Goal: Find specific fact: Find specific fact

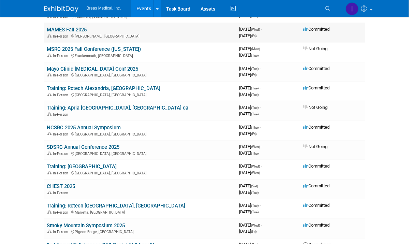
scroll to position [273, 0]
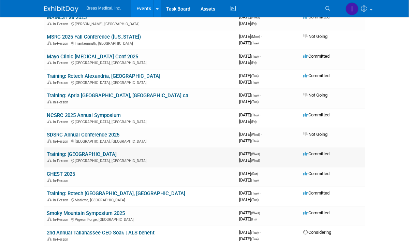
click at [55, 151] on link "Training: [GEOGRAPHIC_DATA]" at bounding box center [82, 154] width 70 height 6
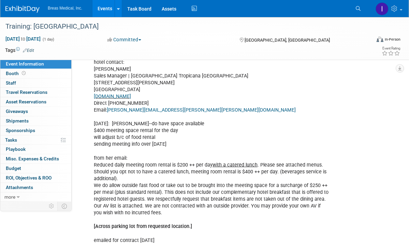
scroll to position [716, 0]
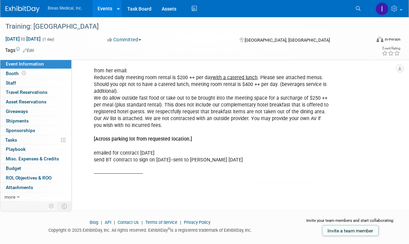
click at [104, 7] on link "Events" at bounding box center [104, 8] width 25 height 17
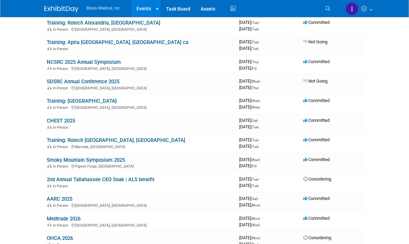
scroll to position [341, 0]
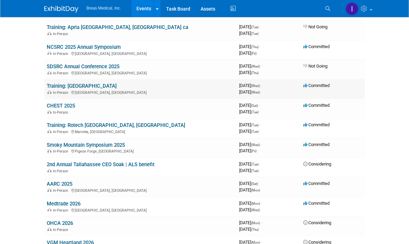
click at [53, 83] on link "Training: [GEOGRAPHIC_DATA]" at bounding box center [82, 86] width 70 height 6
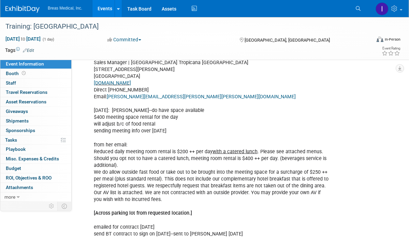
scroll to position [648, 0]
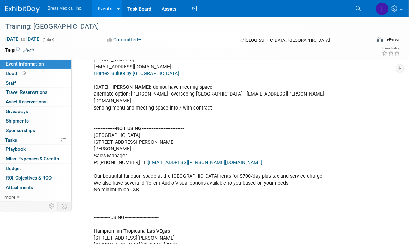
scroll to position [409, 0]
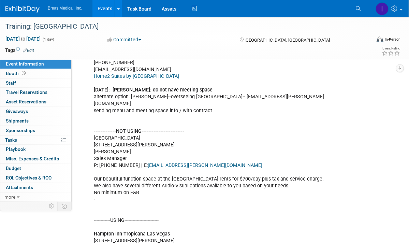
drag, startPoint x: 163, startPoint y: 135, endPoint x: 131, endPoint y: 138, distance: 32.2
click at [131, 138] on div "Attendees: Brett Michael Jodi Brett Townsend Director Corporate Accounts 770-32…" at bounding box center [211, 145] width 244 height 684
drag, startPoint x: 131, startPoint y: 138, endPoint x: 131, endPoint y: 148, distance: 9.9
click at [131, 148] on div "Attendees: Brett Michael Jodi Brett Townsend Director Corporate Accounts 770-32…" at bounding box center [211, 145] width 244 height 684
drag, startPoint x: 201, startPoint y: 142, endPoint x: 90, endPoint y: 136, distance: 111.3
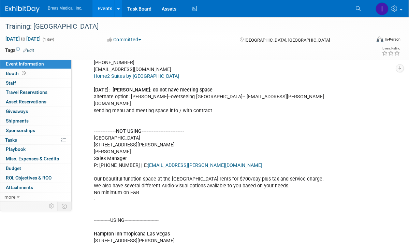
click at [90, 136] on div "Attendees: Brett Michael Jodi Brett Townsend Director Corporate Accounts 770-32…" at bounding box center [211, 145] width 244 height 684
copy div "Homewood Suites City Center 4625 Dean Martin Drive, Las Vegas NV 89103"
click at [347, 124] on div "Attendees: Brett Michael Jodi Brett Townsend Director Corporate Accounts 770-32…" at bounding box center [239, 144] width 312 height 687
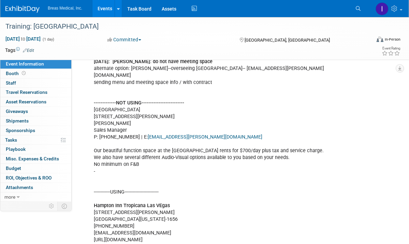
scroll to position [511, 0]
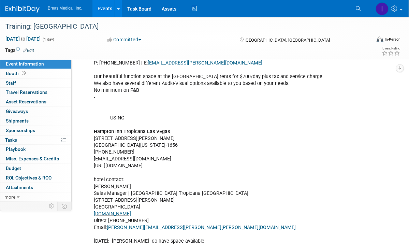
click at [192, 134] on div "Attendees: Brett Michael Jodi Brett Townsend Director Corporate Accounts 770-32…" at bounding box center [211, 42] width 244 height 684
drag, startPoint x: 171, startPoint y: 130, endPoint x: 91, endPoint y: 131, distance: 80.5
click at [91, 131] on div "Attendees: Brett Michael Jodi Brett Townsend Director Corporate Accounts 770-32…" at bounding box center [211, 42] width 244 height 684
drag, startPoint x: 91, startPoint y: 131, endPoint x: 167, endPoint y: 140, distance: 76.6
click at [167, 140] on div "Attendees: Brett Michael Jodi Brett Townsend Director Corporate Accounts 770-32…" at bounding box center [211, 42] width 244 height 684
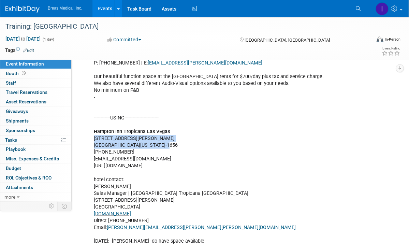
drag, startPoint x: 167, startPoint y: 140, endPoint x: 150, endPoint y: 136, distance: 16.8
click at [150, 136] on div "Attendees: Brett Michael Jodi Brett Townsend Director Corporate Accounts 770-32…" at bounding box center [211, 42] width 244 height 684
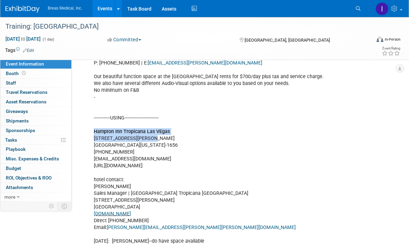
drag, startPoint x: 94, startPoint y: 128, endPoint x: 154, endPoint y: 135, distance: 60.3
click at [154, 135] on div "Attendees: Brett Michael Jodi Brett Townsend Director Corporate Accounts 770-32…" at bounding box center [211, 42] width 244 height 684
copy div "Hampton Inn Tropicana Las VEgas 4975 S. Dean Martin Dr."
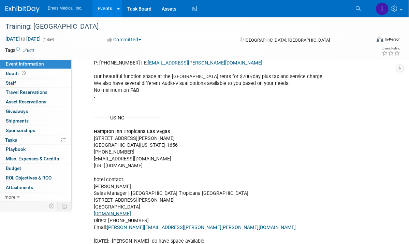
click at [381, 111] on div "Attendees: Brett Michael Jodi Brett Townsend Director Corporate Accounts 770-32…" at bounding box center [239, 42] width 312 height 687
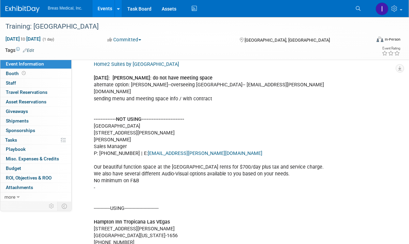
scroll to position [409, 0]
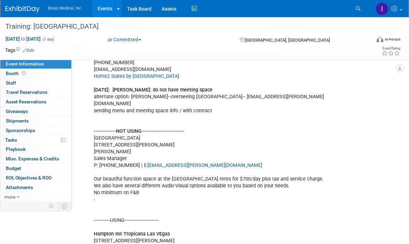
drag, startPoint x: 93, startPoint y: 135, endPoint x: 198, endPoint y: 142, distance: 104.9
click at [198, 142] on div "Attendees: Brett Michael Jodi Brett Townsend Director Corporate Accounts 770-32…" at bounding box center [211, 145] width 244 height 684
copy div "Homewood Suites City Center 4625 Dean Martin Drive, Las Vegas NV 89103"
click at [258, 150] on div "Attendees: Brett Michael Jodi Brett Townsend Director Corporate Accounts 770-32…" at bounding box center [211, 145] width 244 height 684
